Goal: Task Accomplishment & Management: Use online tool/utility

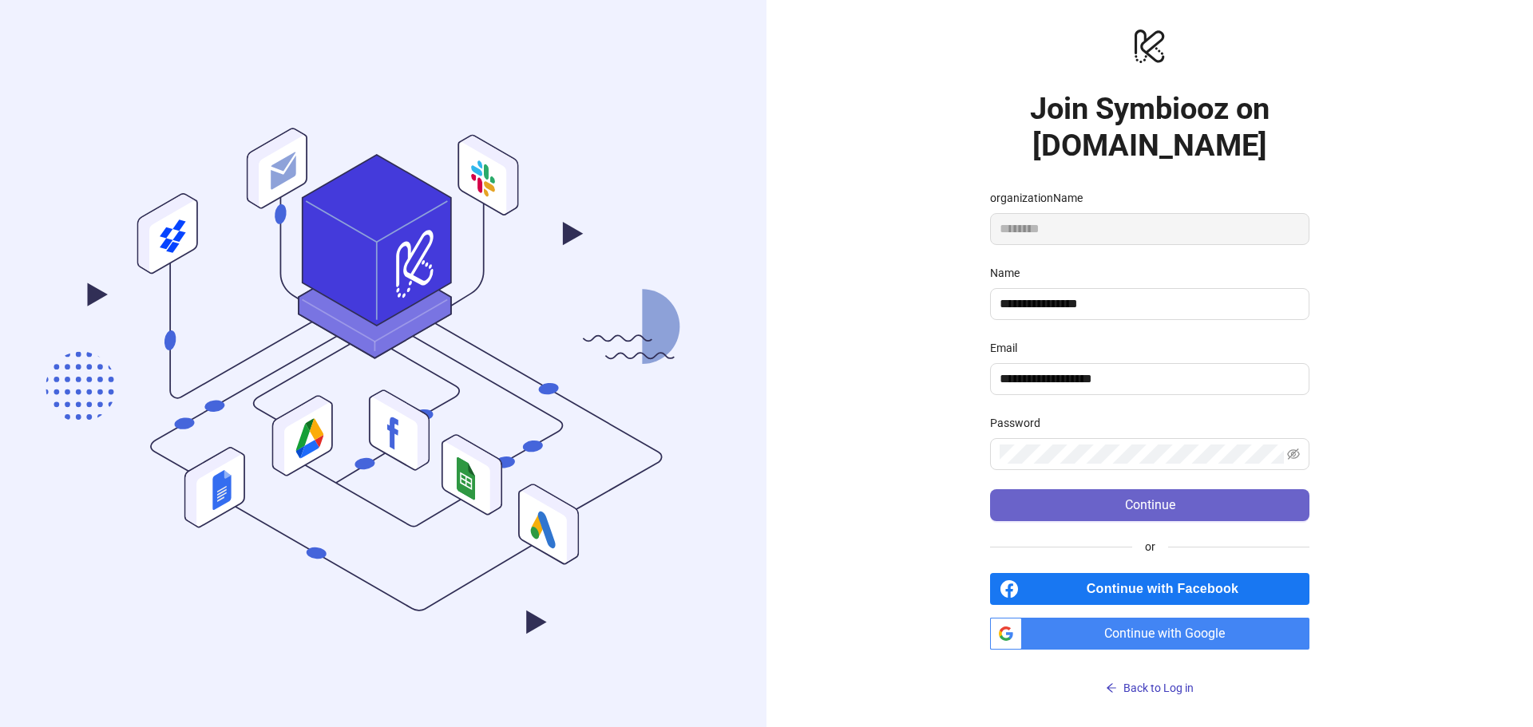
click at [1148, 504] on span "Continue" at bounding box center [1150, 505] width 50 height 14
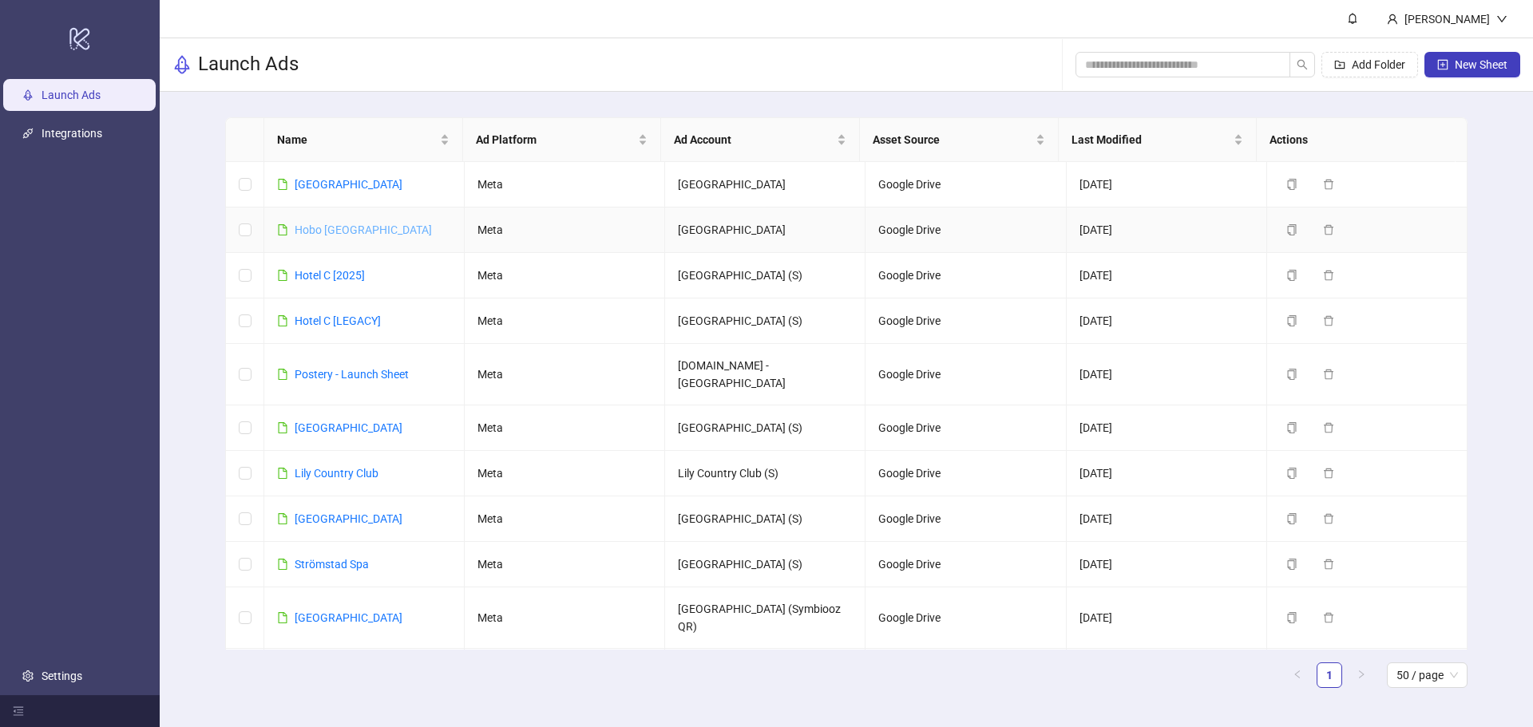
click at [321, 229] on link "Hobo [GEOGRAPHIC_DATA]" at bounding box center [363, 230] width 137 height 13
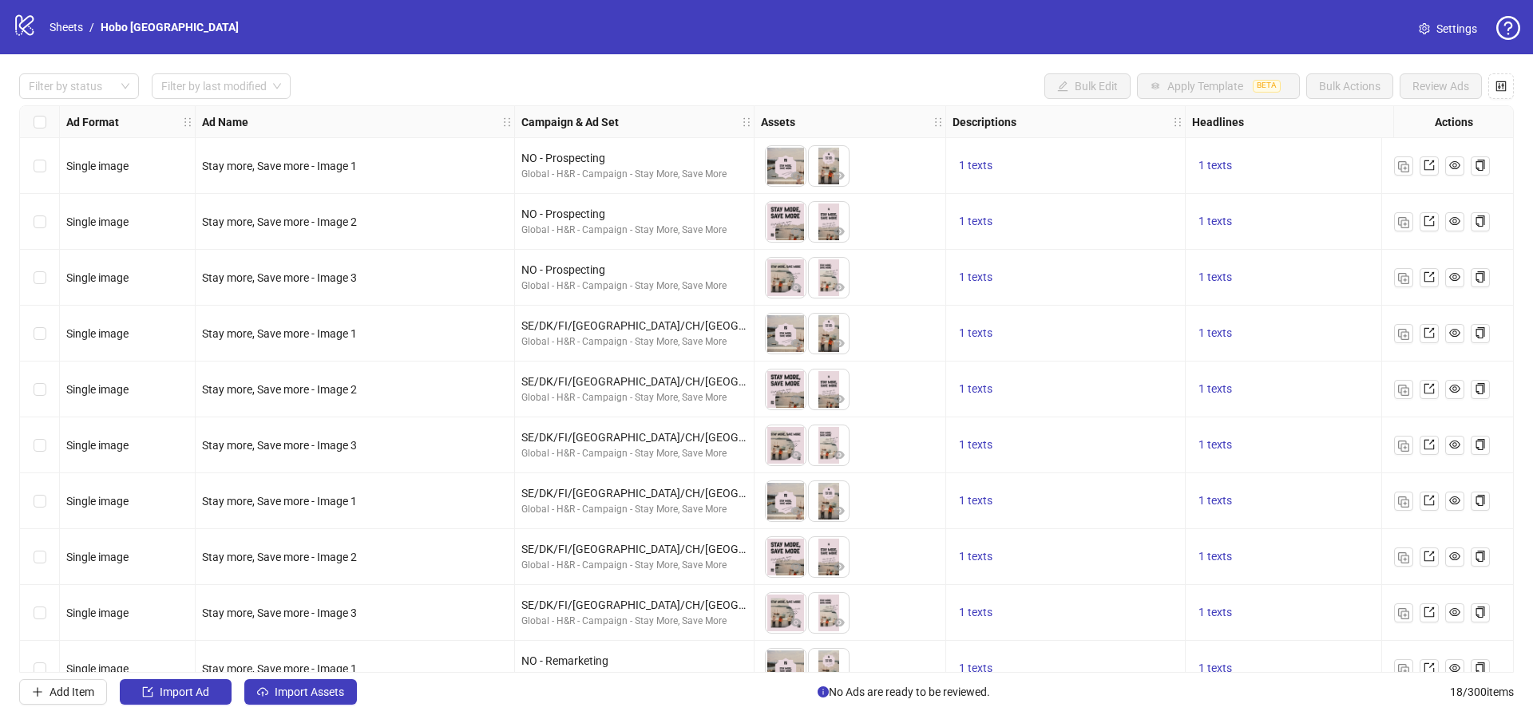
click at [151, 727] on html "logo/logo-mobile Sheets / Hobo Oslo Settings Filter by status Filter by last mo…" at bounding box center [766, 363] width 1533 height 727
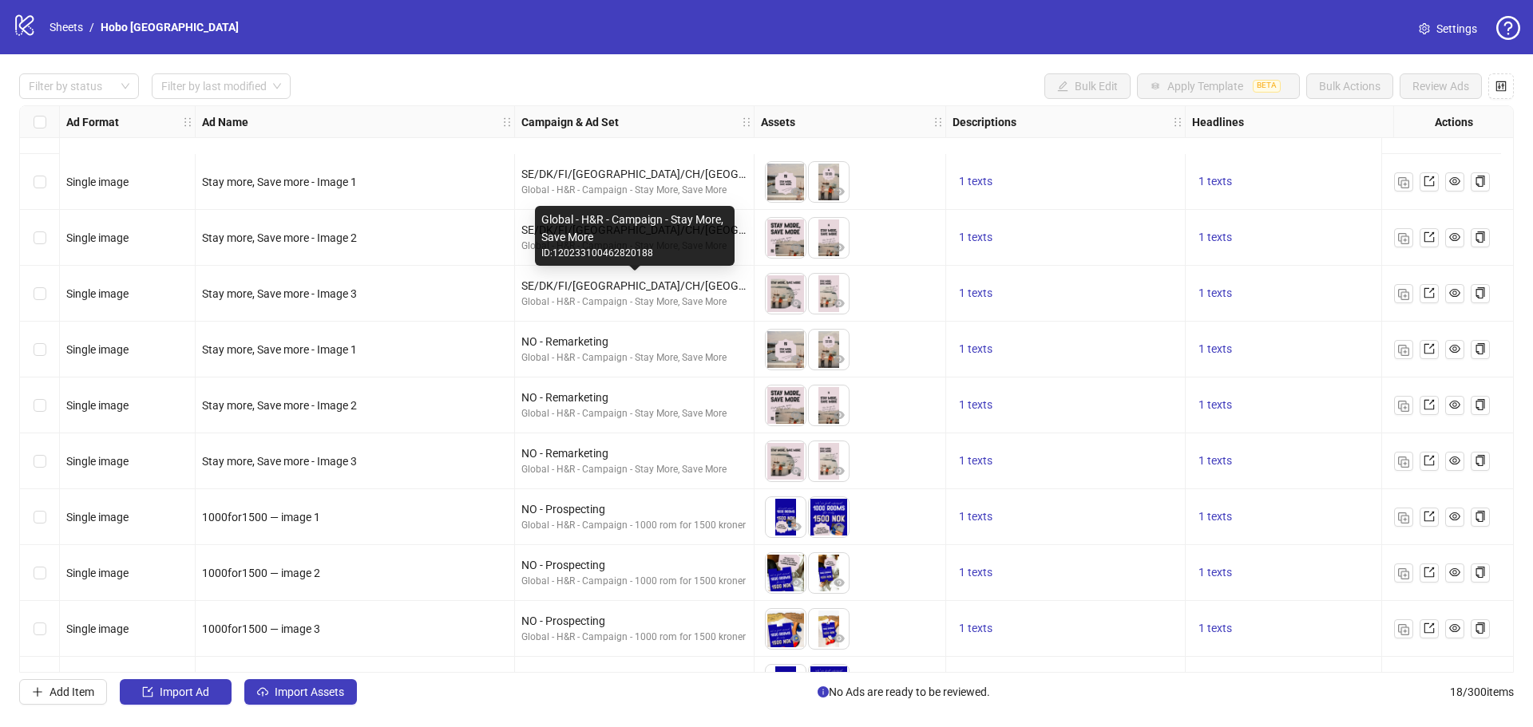
scroll to position [478, 0]
